Goal: Task Accomplishment & Management: Use online tool/utility

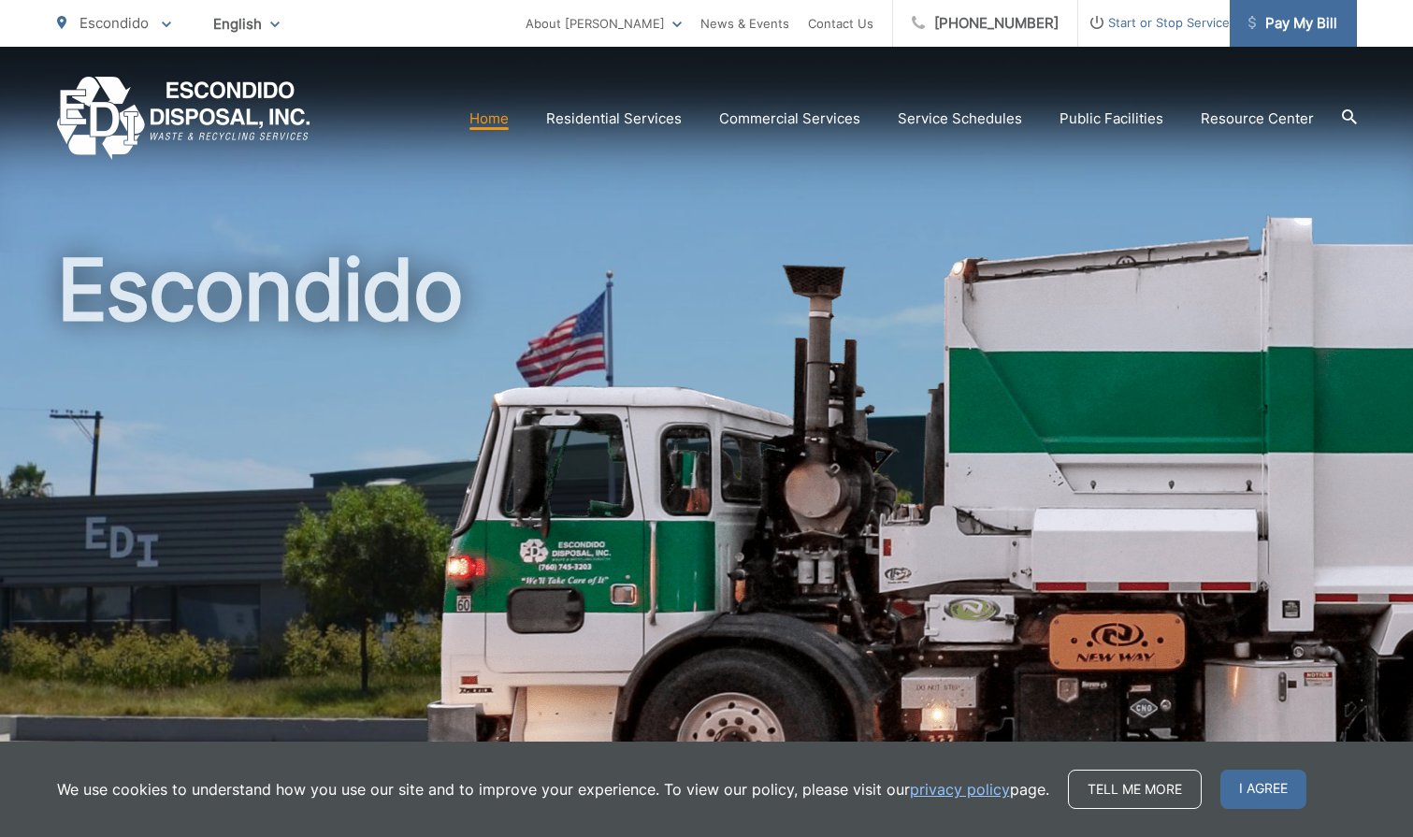
click at [1271, 19] on span "Pay My Bill" at bounding box center [1293, 23] width 89 height 22
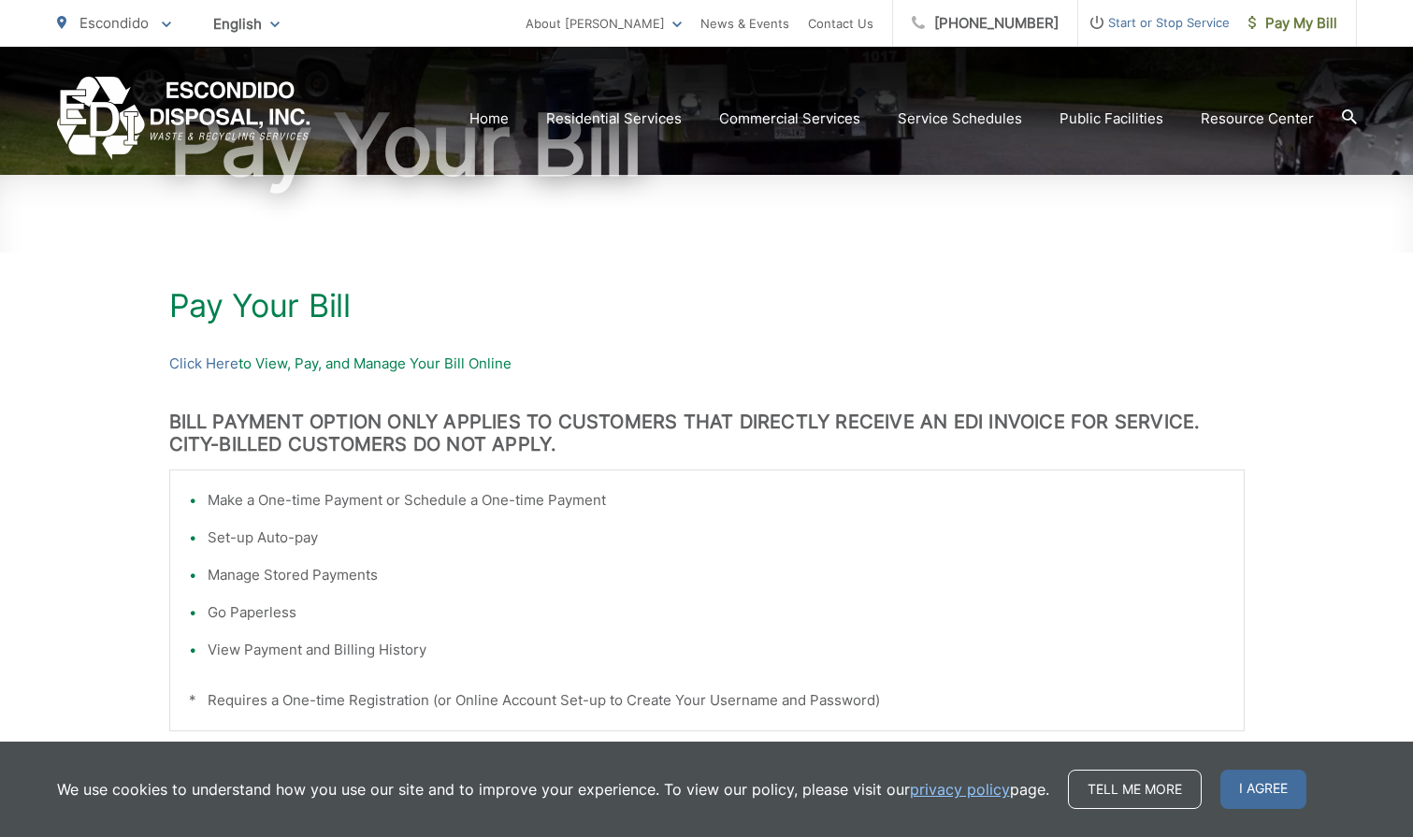
scroll to position [12, 0]
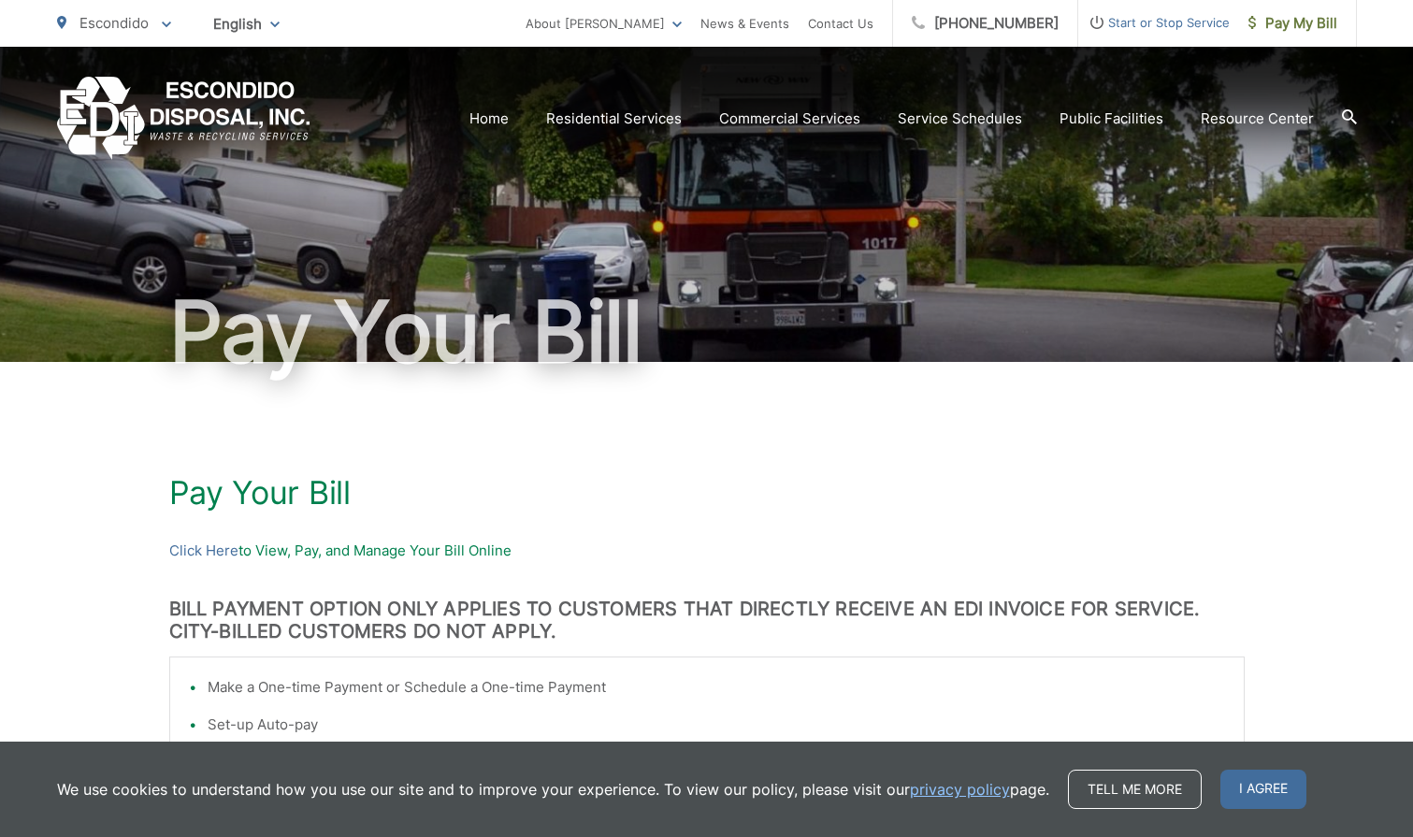
click at [272, 482] on h1 "Pay Your Bill" at bounding box center [707, 492] width 1076 height 37
click at [307, 549] on p "Click Here to View, Pay, and Manage Your Bill Online" at bounding box center [707, 551] width 1076 height 22
click at [208, 551] on link "Click Here" at bounding box center [203, 551] width 69 height 22
